Goal: Task Accomplishment & Management: Use online tool/utility

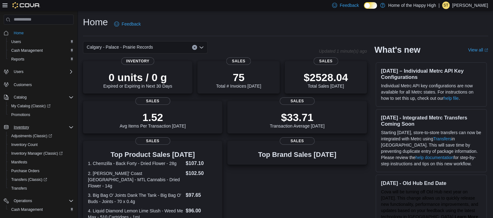
scroll to position [69, 0]
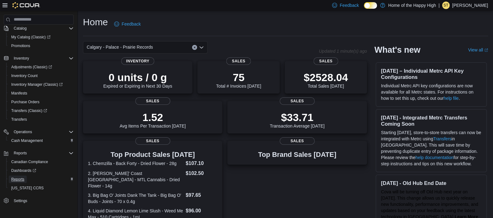
click at [22, 179] on span "Reports" at bounding box center [17, 179] width 13 height 5
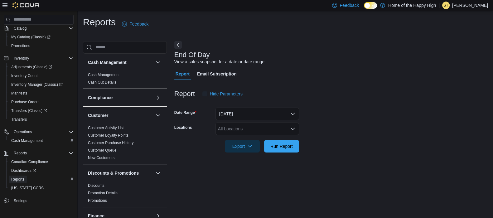
scroll to position [4, 0]
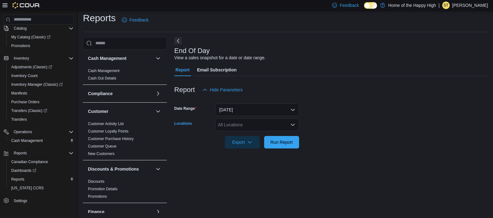
click at [233, 129] on div "All Locations" at bounding box center [258, 125] width 84 height 12
type input "****"
click at [249, 133] on span "Calgary - Palace - Prairie Records" at bounding box center [271, 135] width 66 height 6
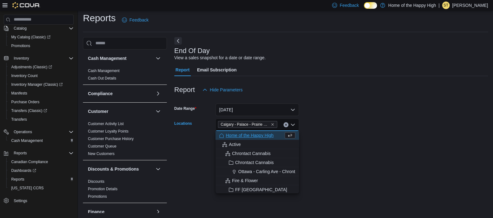
click at [317, 131] on div at bounding box center [331, 133] width 314 height 5
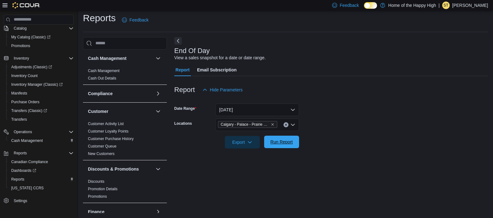
click at [278, 141] on span "Run Report" at bounding box center [281, 142] width 22 height 6
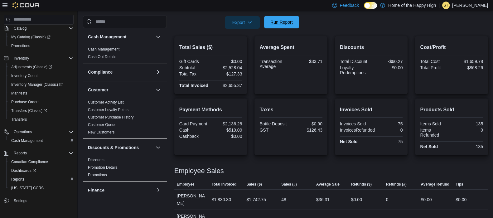
scroll to position [135, 0]
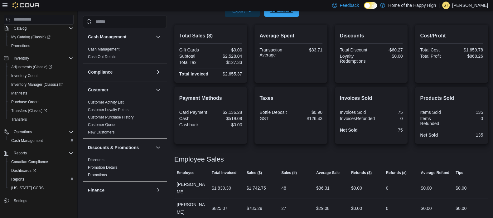
click at [283, 15] on span "Run Report" at bounding box center [281, 10] width 27 height 12
click at [282, 15] on span "Run Report" at bounding box center [281, 10] width 27 height 12
click at [281, 13] on span "Run Report" at bounding box center [281, 10] width 27 height 12
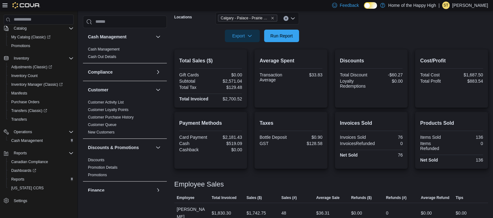
scroll to position [110, 0]
